Goal: Navigation & Orientation: Find specific page/section

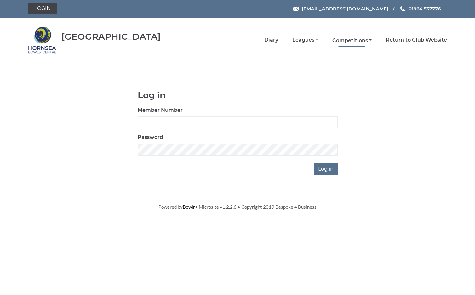
click at [366, 38] on link "Competitions" at bounding box center [351, 40] width 39 height 7
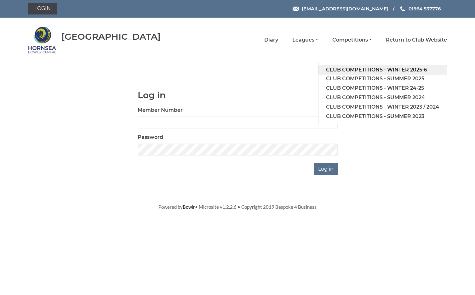
click at [357, 68] on link "Club competitions - Winter 2025-6" at bounding box center [382, 69] width 128 height 9
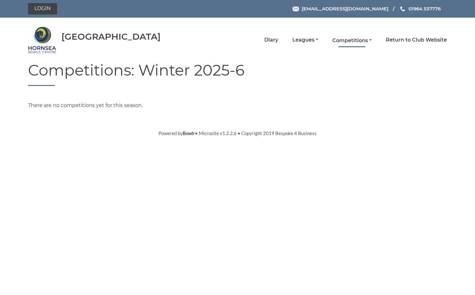
click at [348, 42] on link "Competitions" at bounding box center [351, 40] width 39 height 7
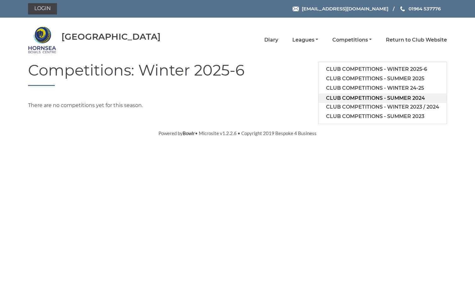
click at [355, 97] on link "Club competitions - Summer 2024" at bounding box center [382, 98] width 128 height 9
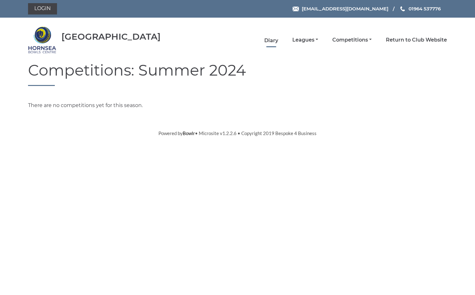
click at [273, 40] on link "Diary" at bounding box center [271, 40] width 14 height 7
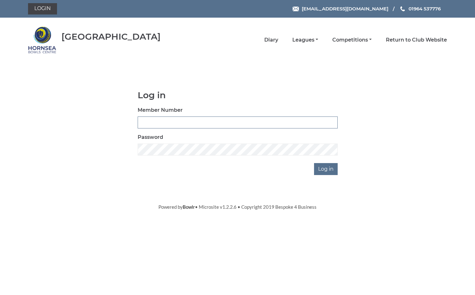
click at [164, 123] on input "Member Number" at bounding box center [238, 122] width 200 height 12
